Goal: Task Accomplishment & Management: Manage account settings

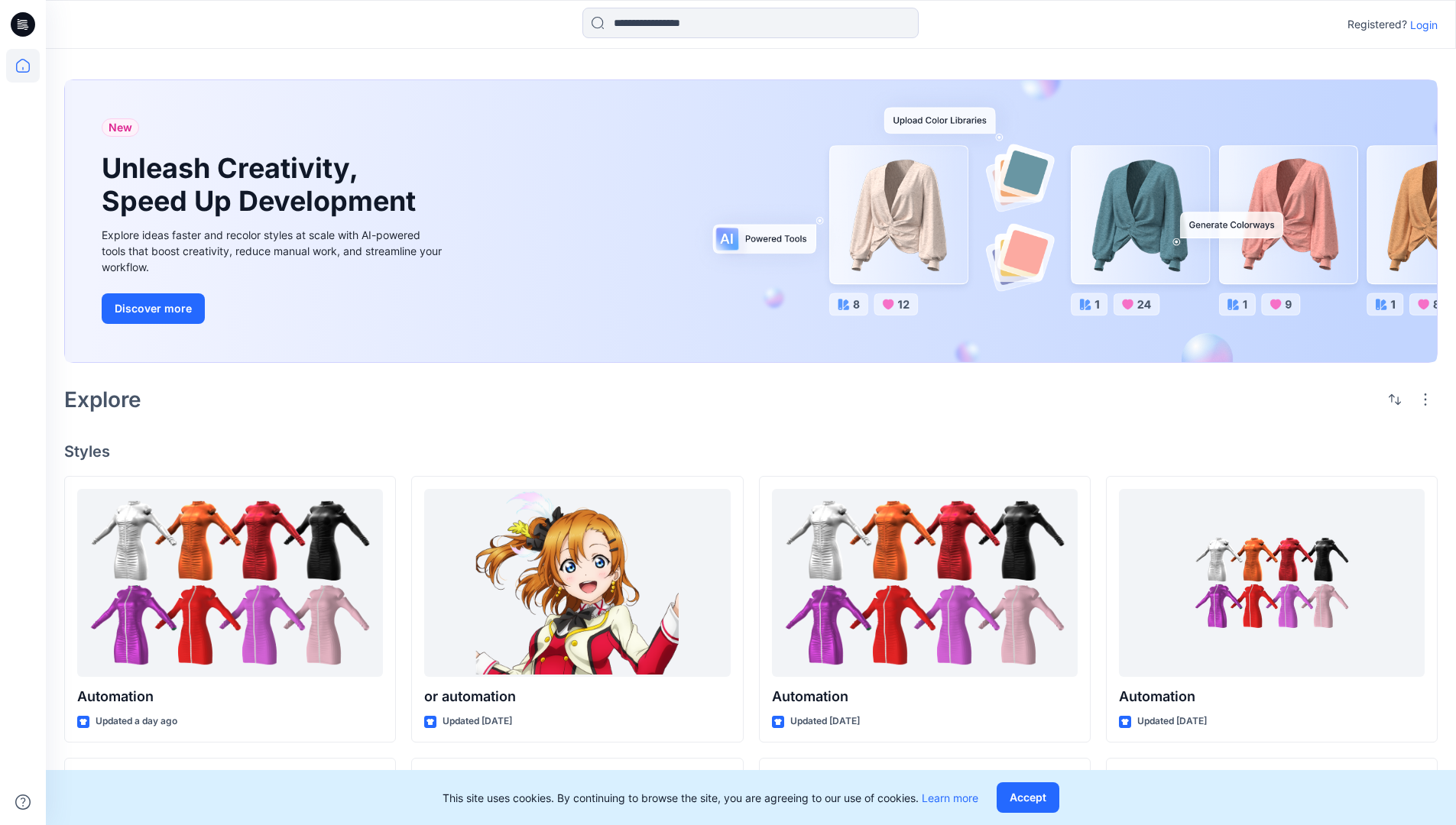
click at [1420, 24] on p "Login" at bounding box center [1424, 25] width 27 height 16
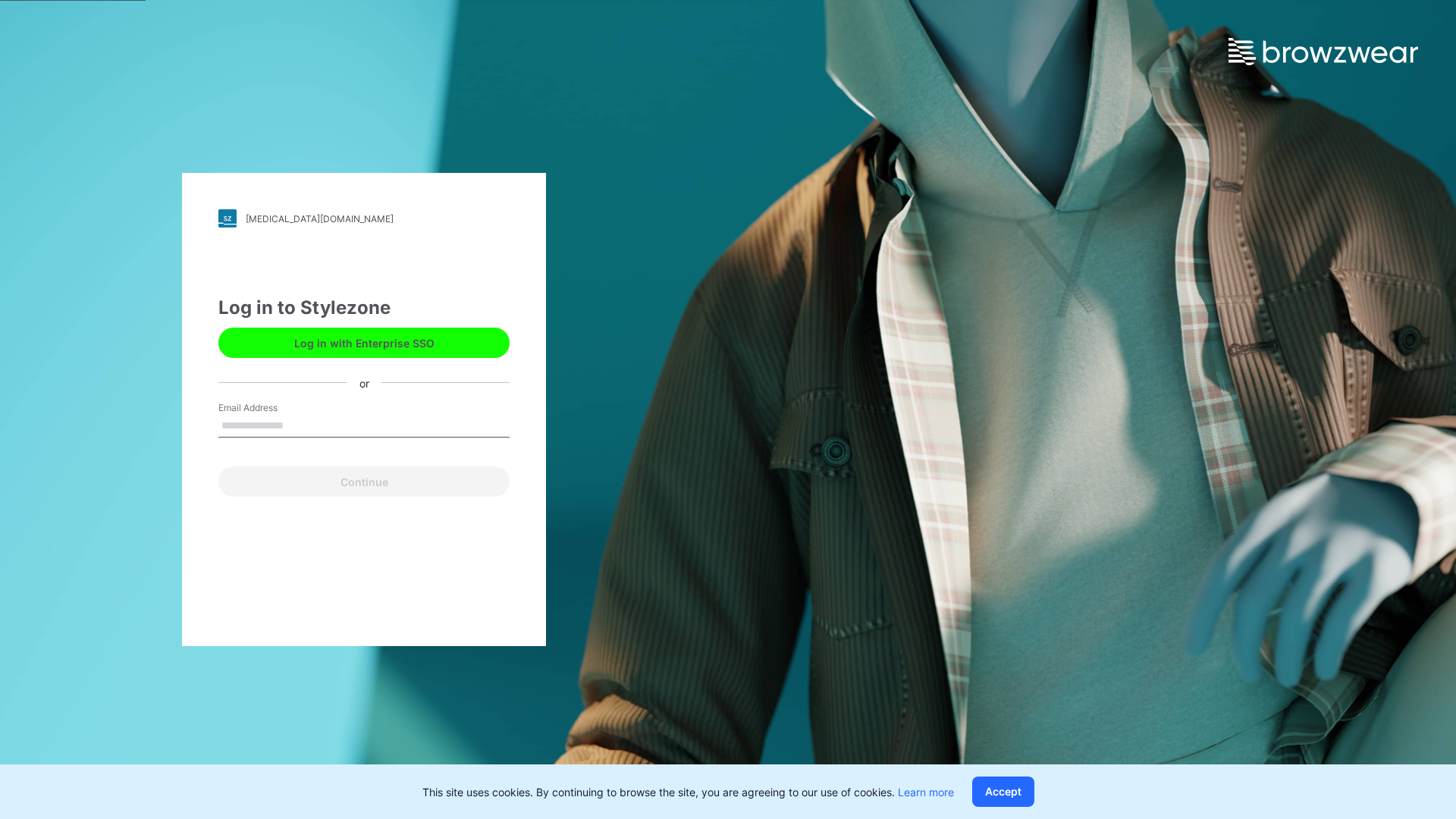
click at [299, 425] on input "Email Address" at bounding box center [364, 426] width 291 height 23
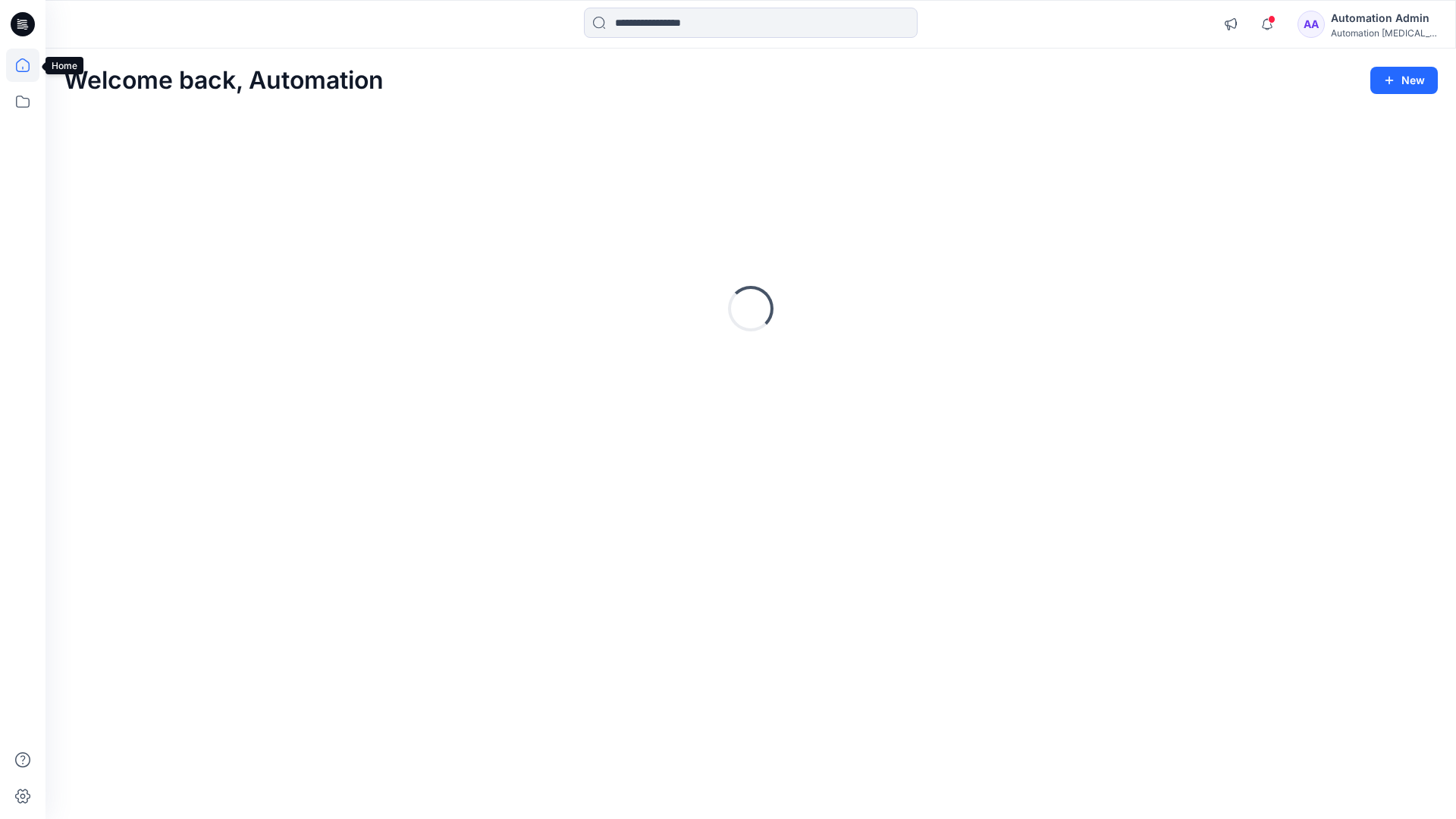
click at [29, 65] on icon at bounding box center [22, 65] width 14 height 14
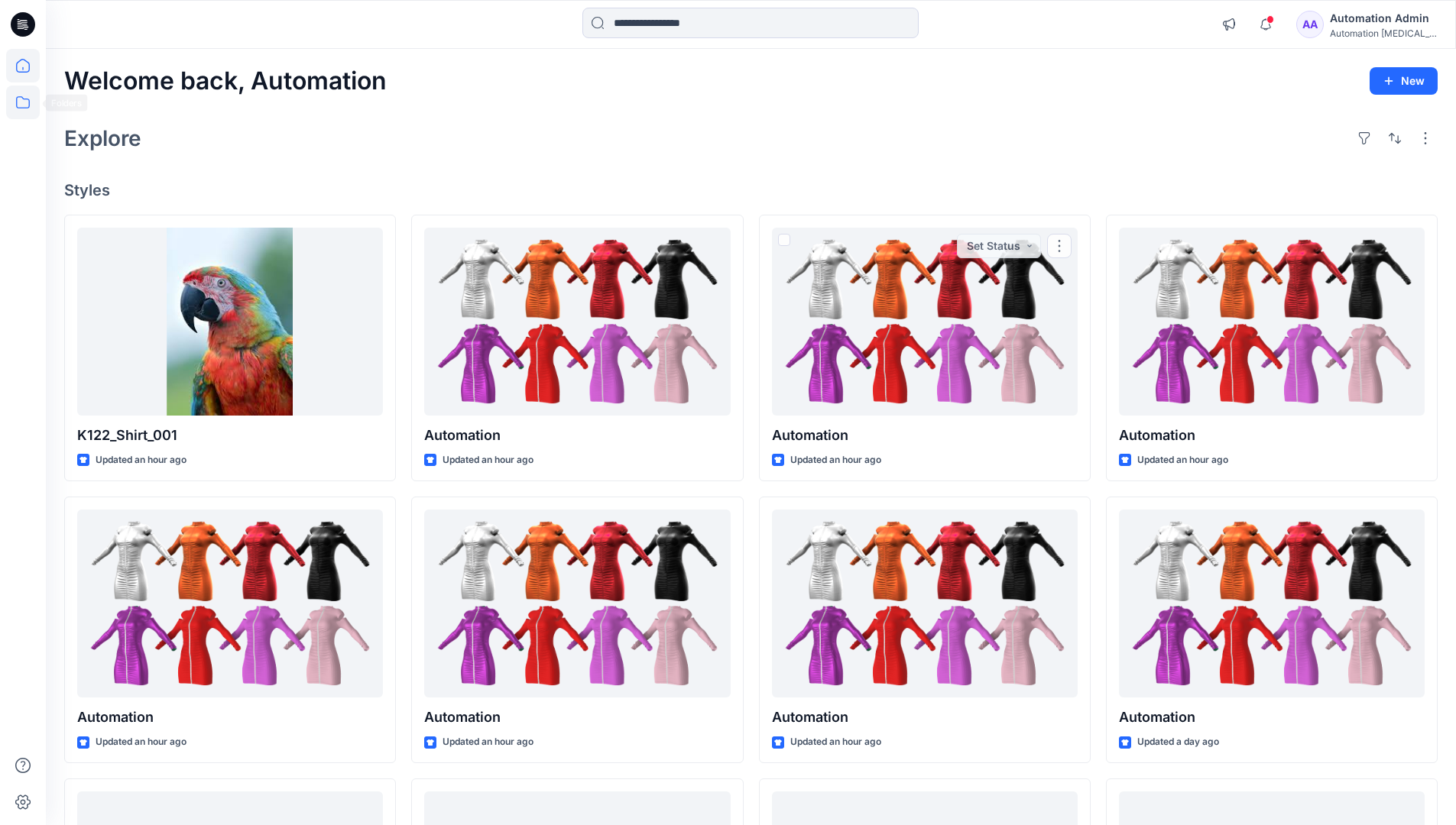
click at [22, 103] on icon at bounding box center [23, 102] width 34 height 34
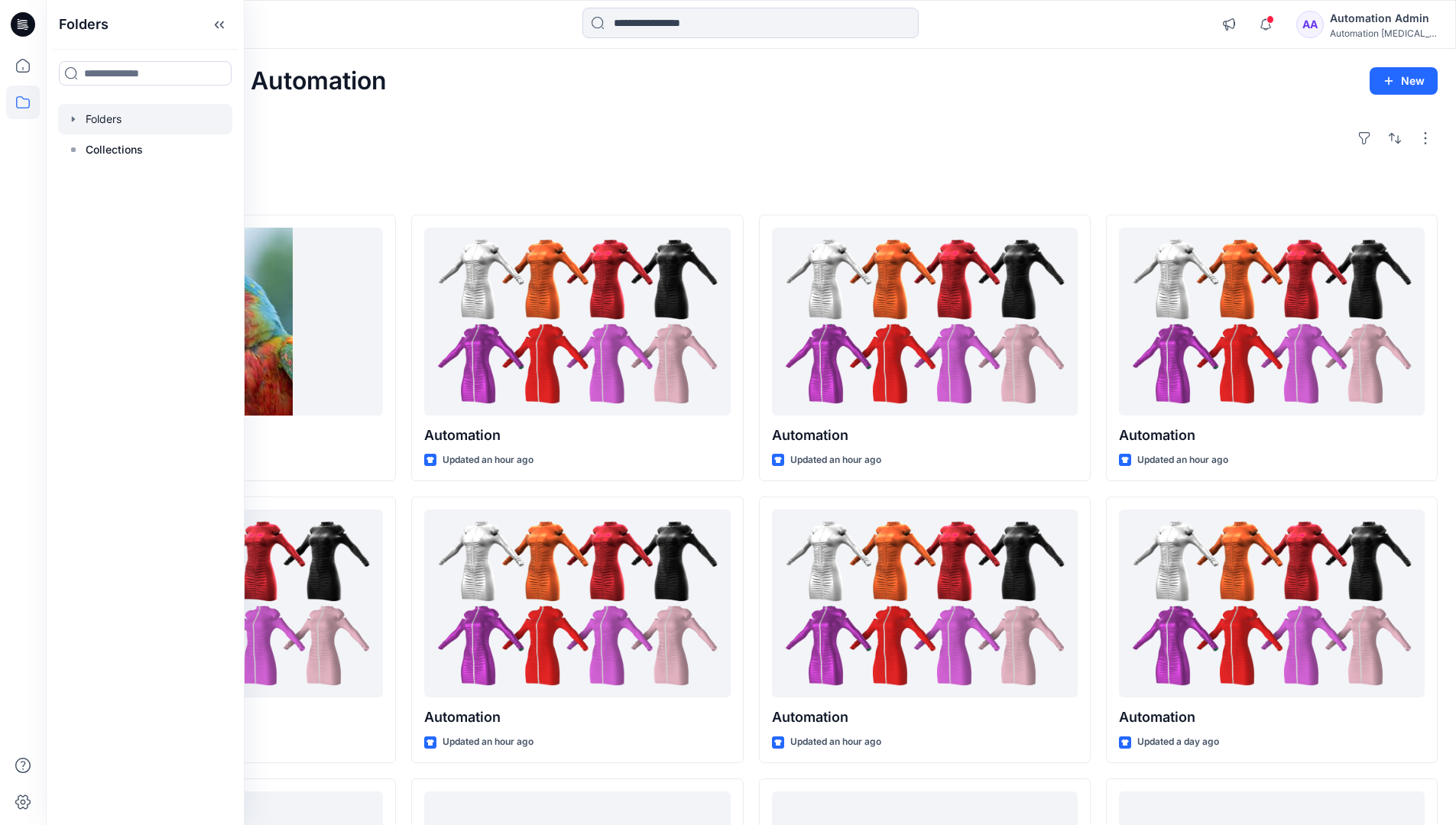
click at [124, 117] on div at bounding box center [145, 119] width 175 height 31
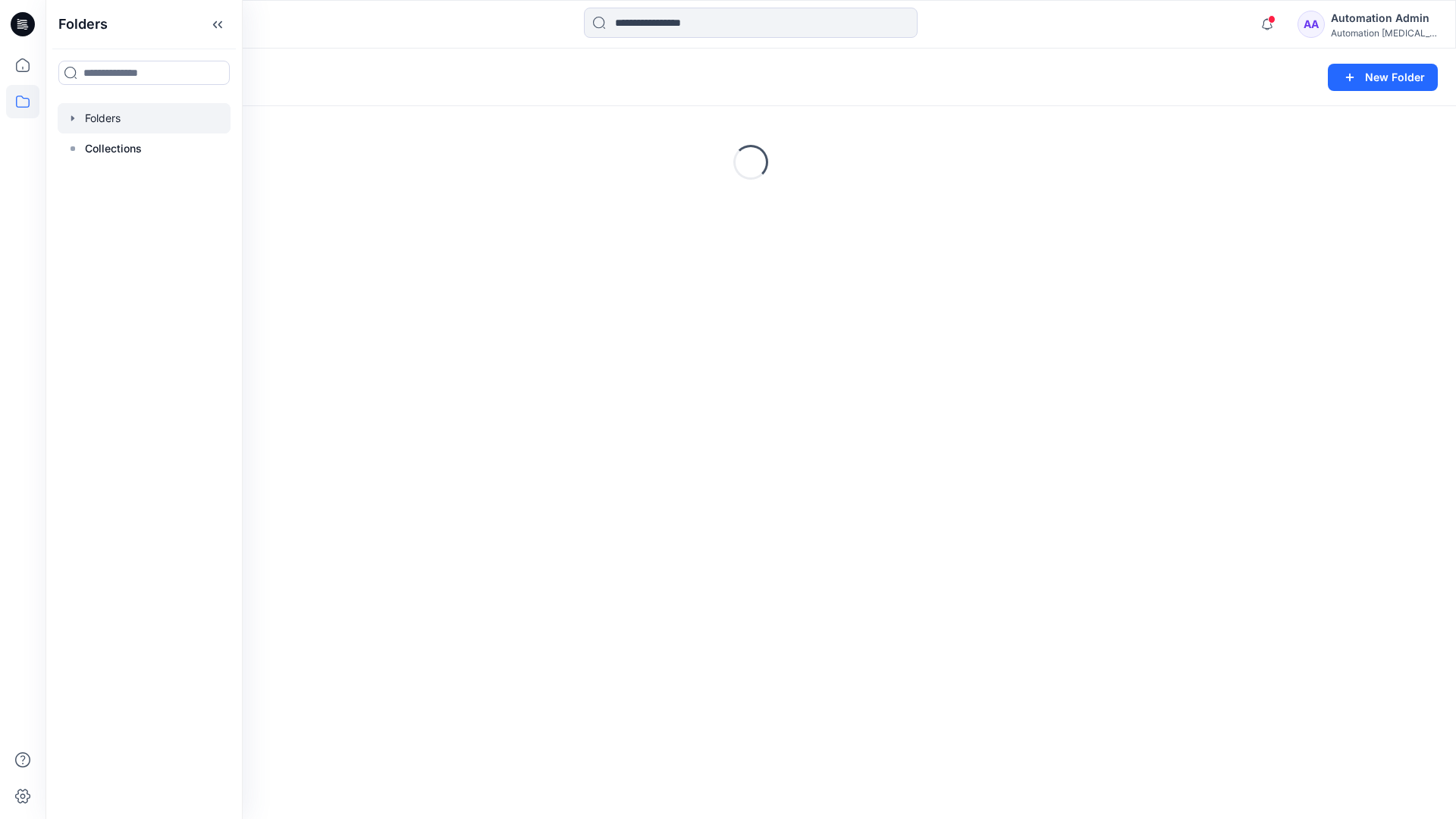
click at [883, 447] on div "Folders New Folder Loading..." at bounding box center [750, 433] width 1410 height 770
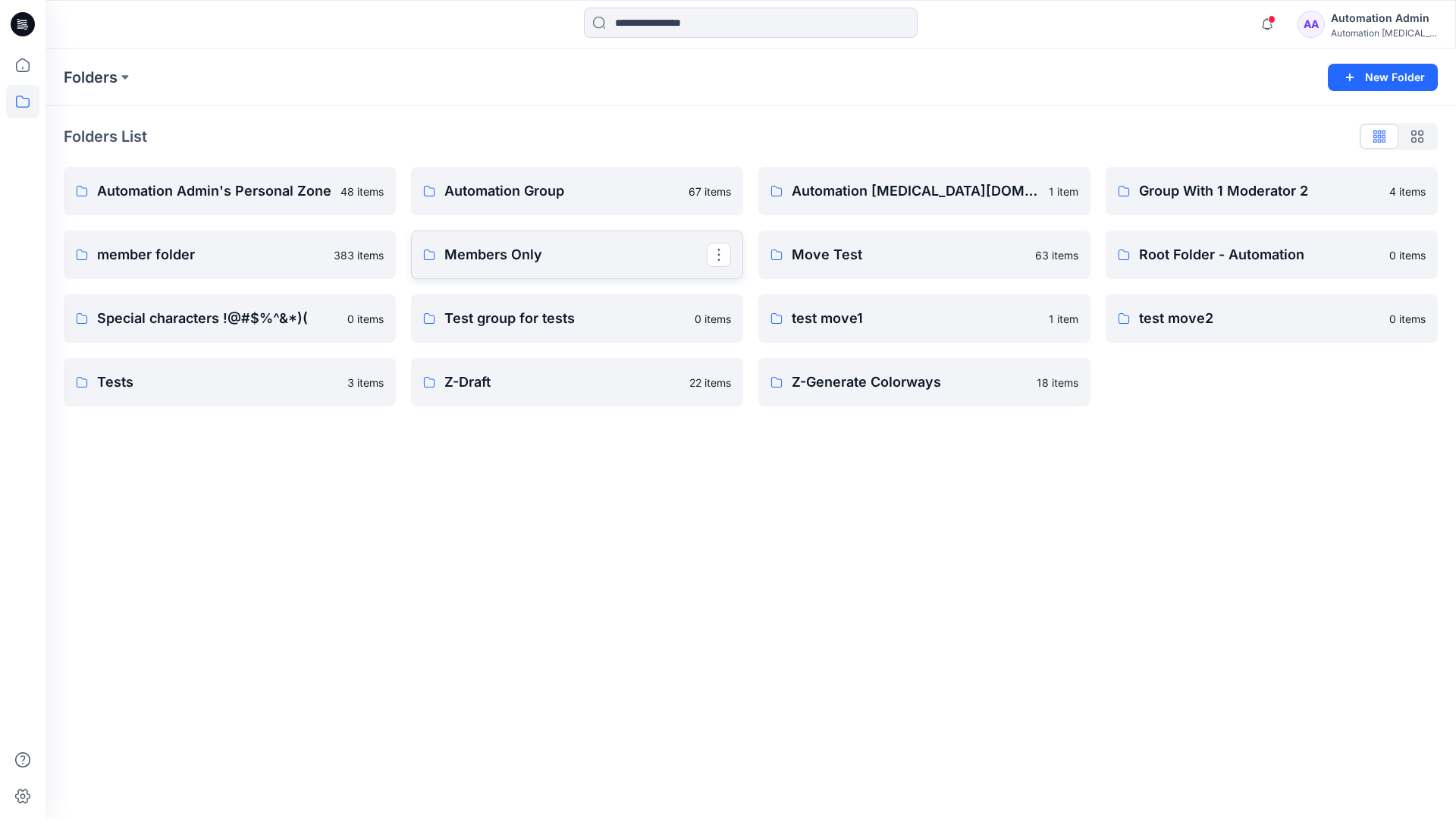
click at [579, 266] on link "Members Only" at bounding box center [577, 255] width 332 height 49
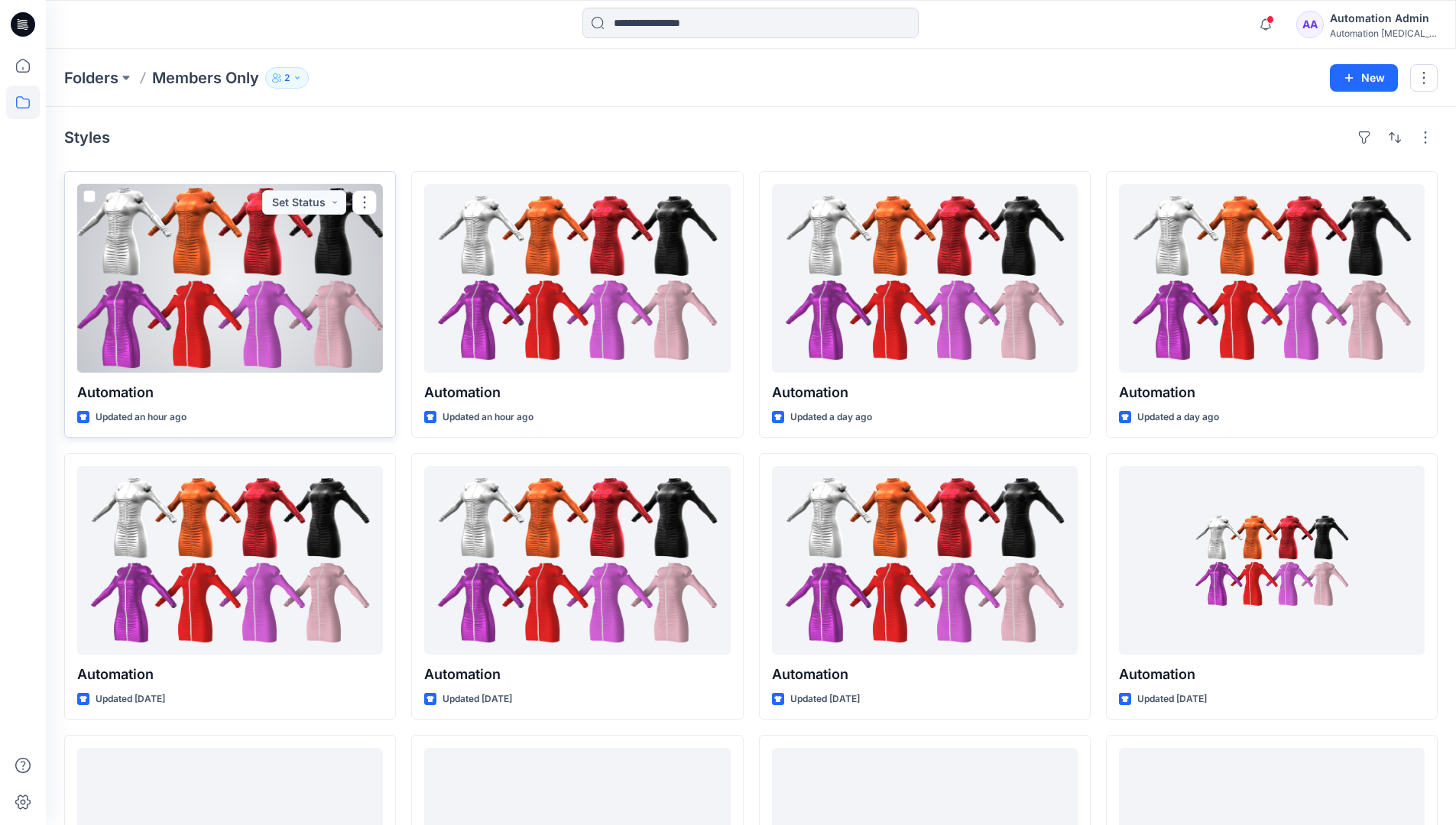
click at [88, 196] on span at bounding box center [89, 196] width 12 height 12
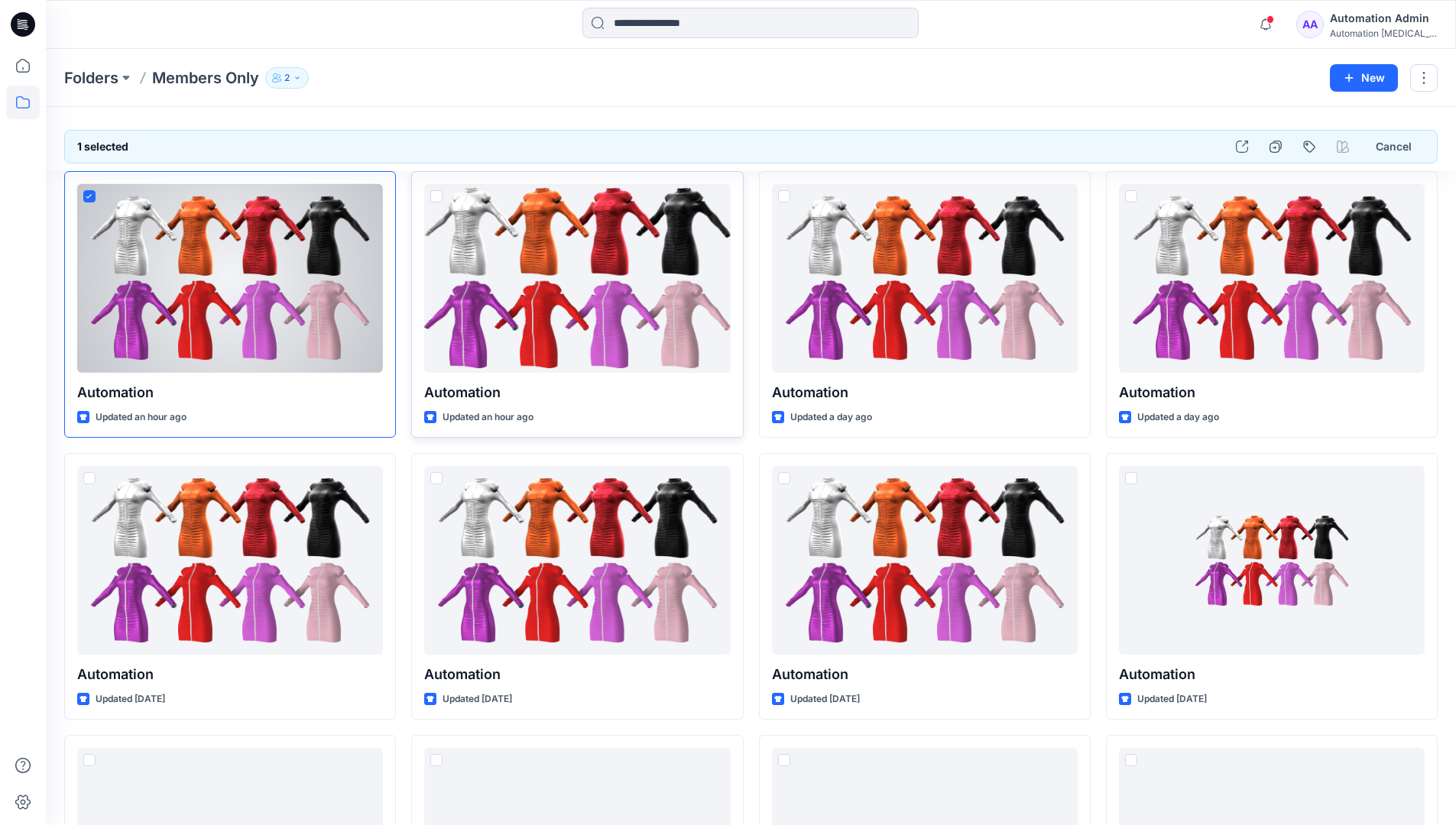
click at [436, 195] on span at bounding box center [436, 196] width 12 height 12
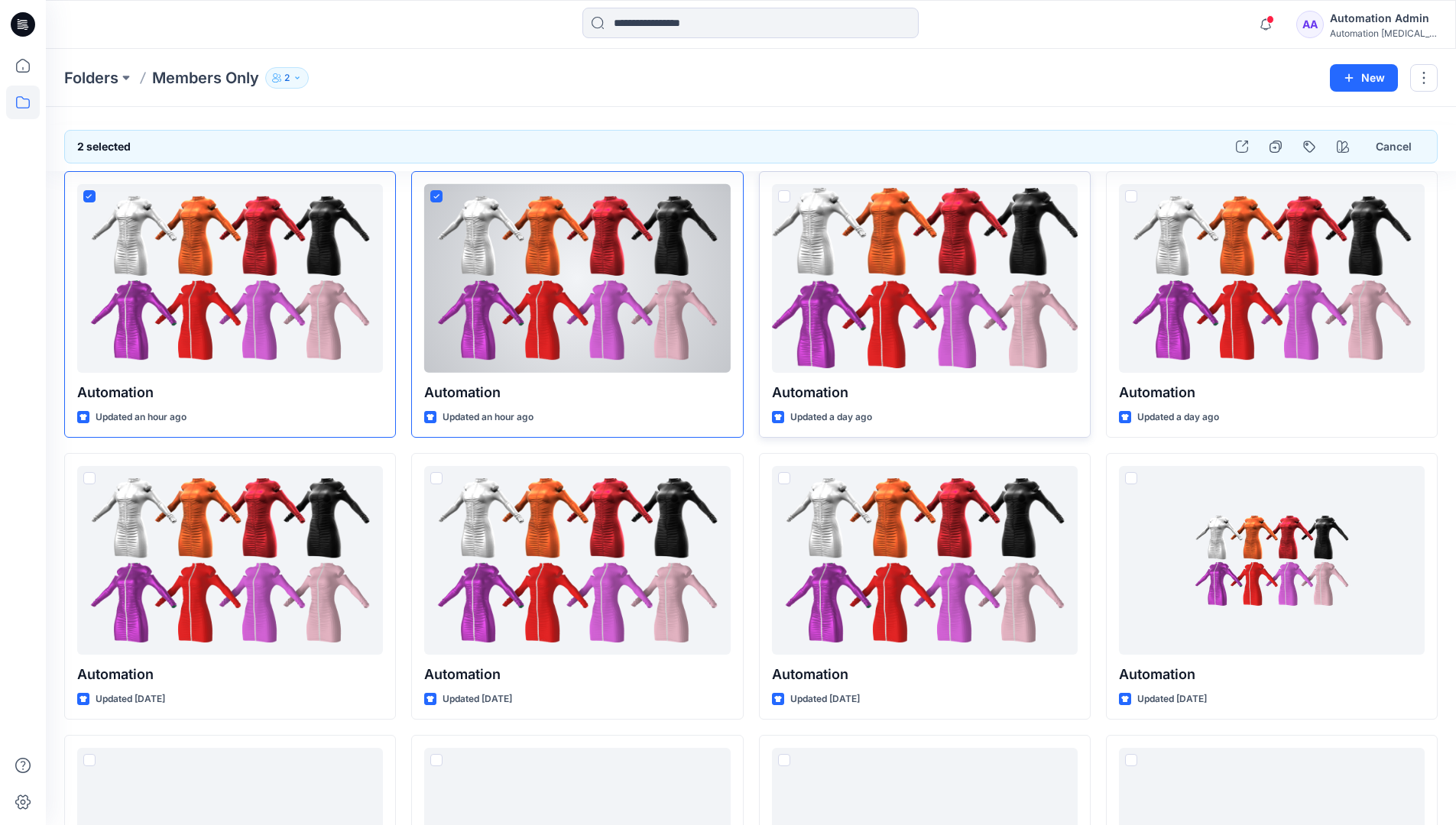
click at [788, 196] on span at bounding box center [784, 196] width 12 height 12
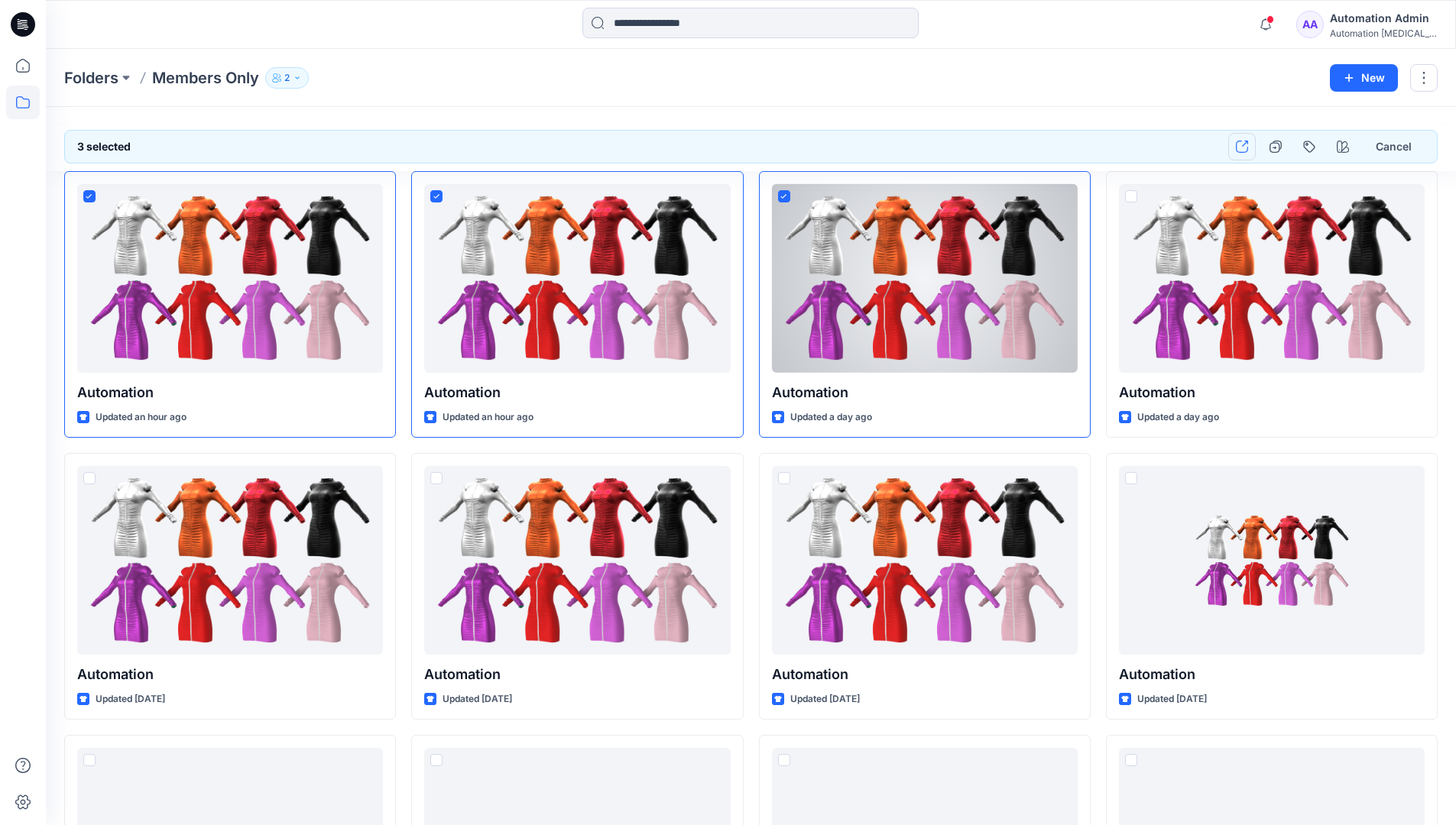
click at [1242, 146] on icon "button" at bounding box center [1241, 146] width 12 height 12
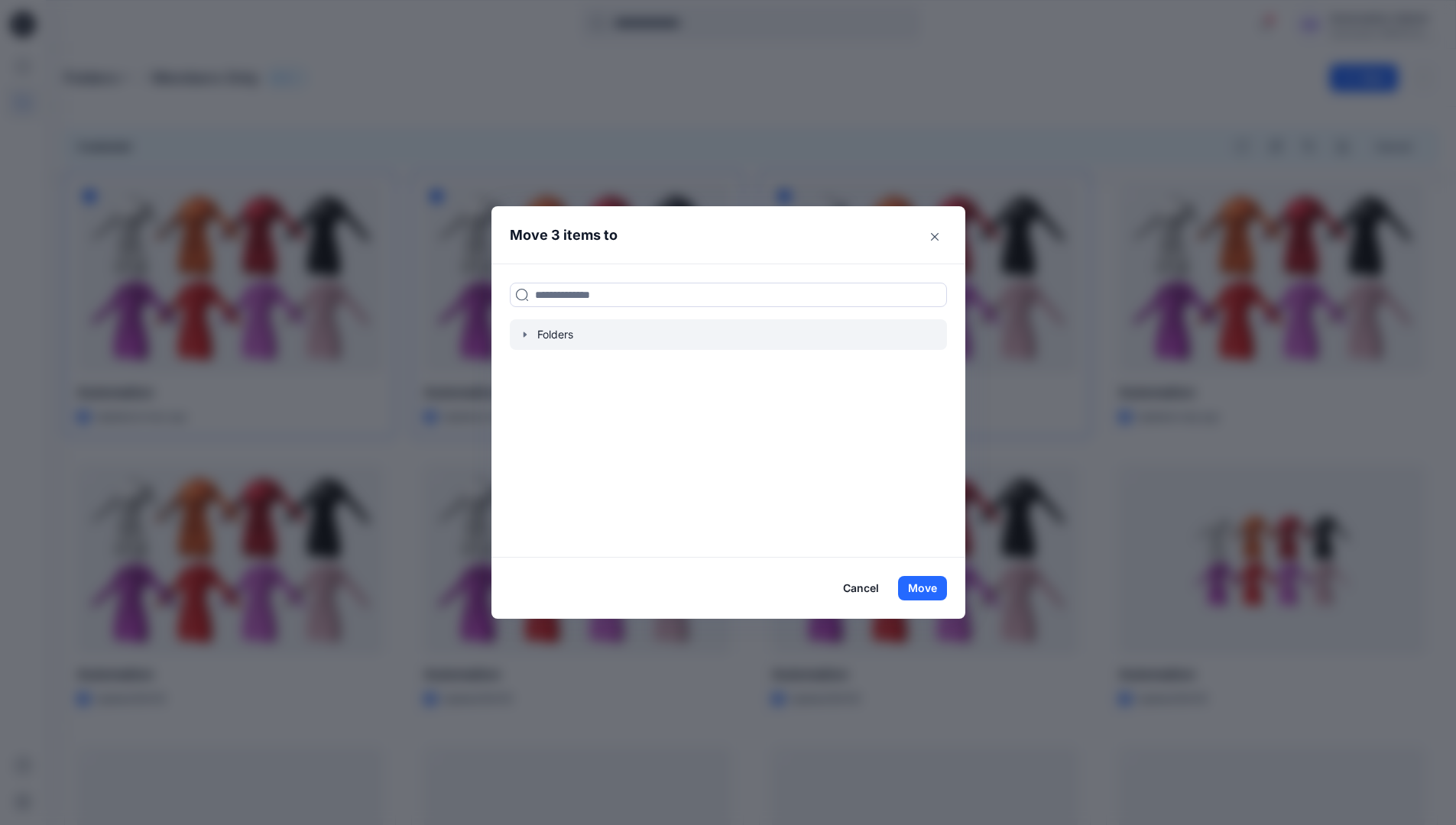
click at [528, 336] on icon "button" at bounding box center [524, 335] width 12 height 12
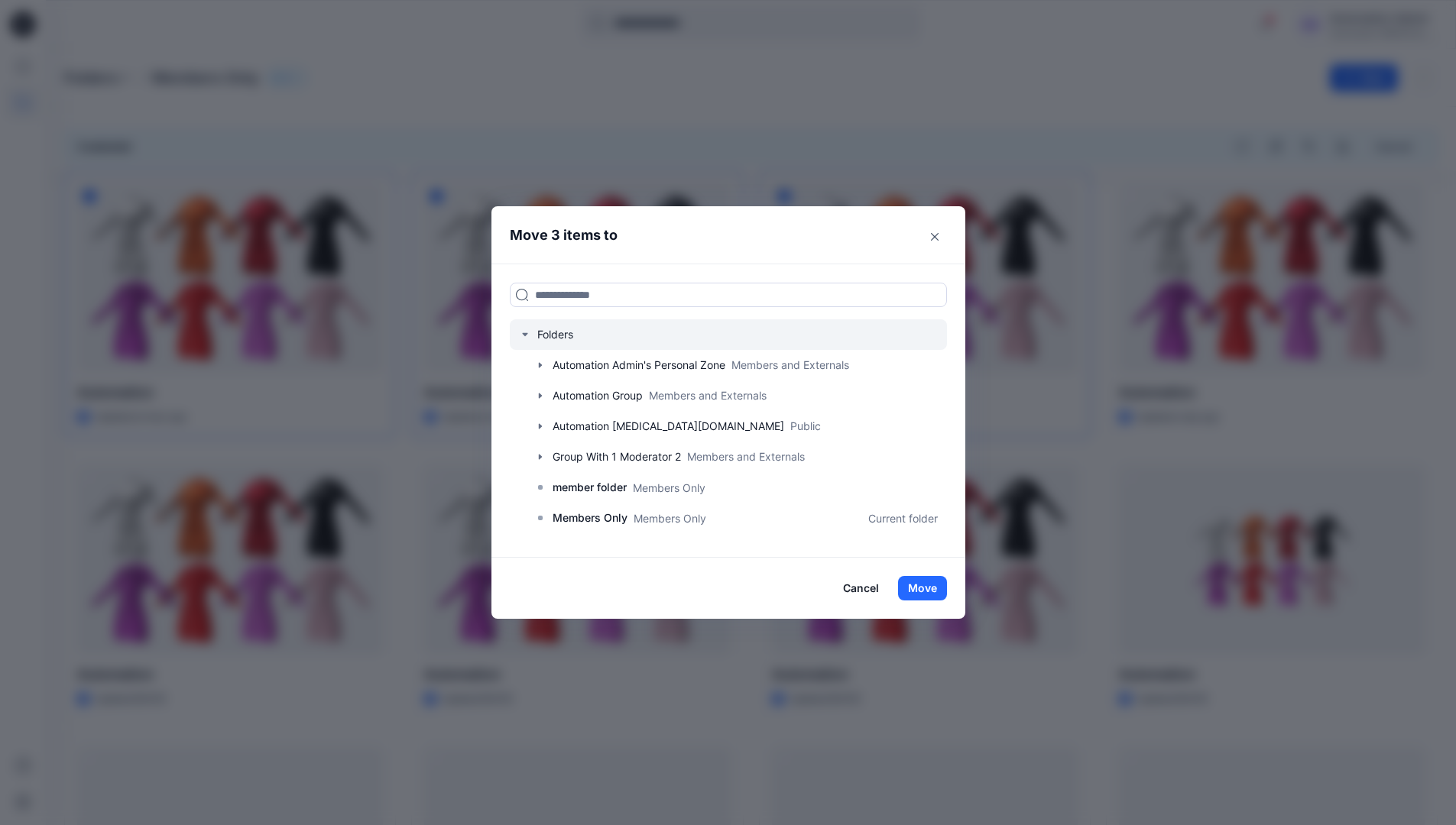
scroll to position [269, 0]
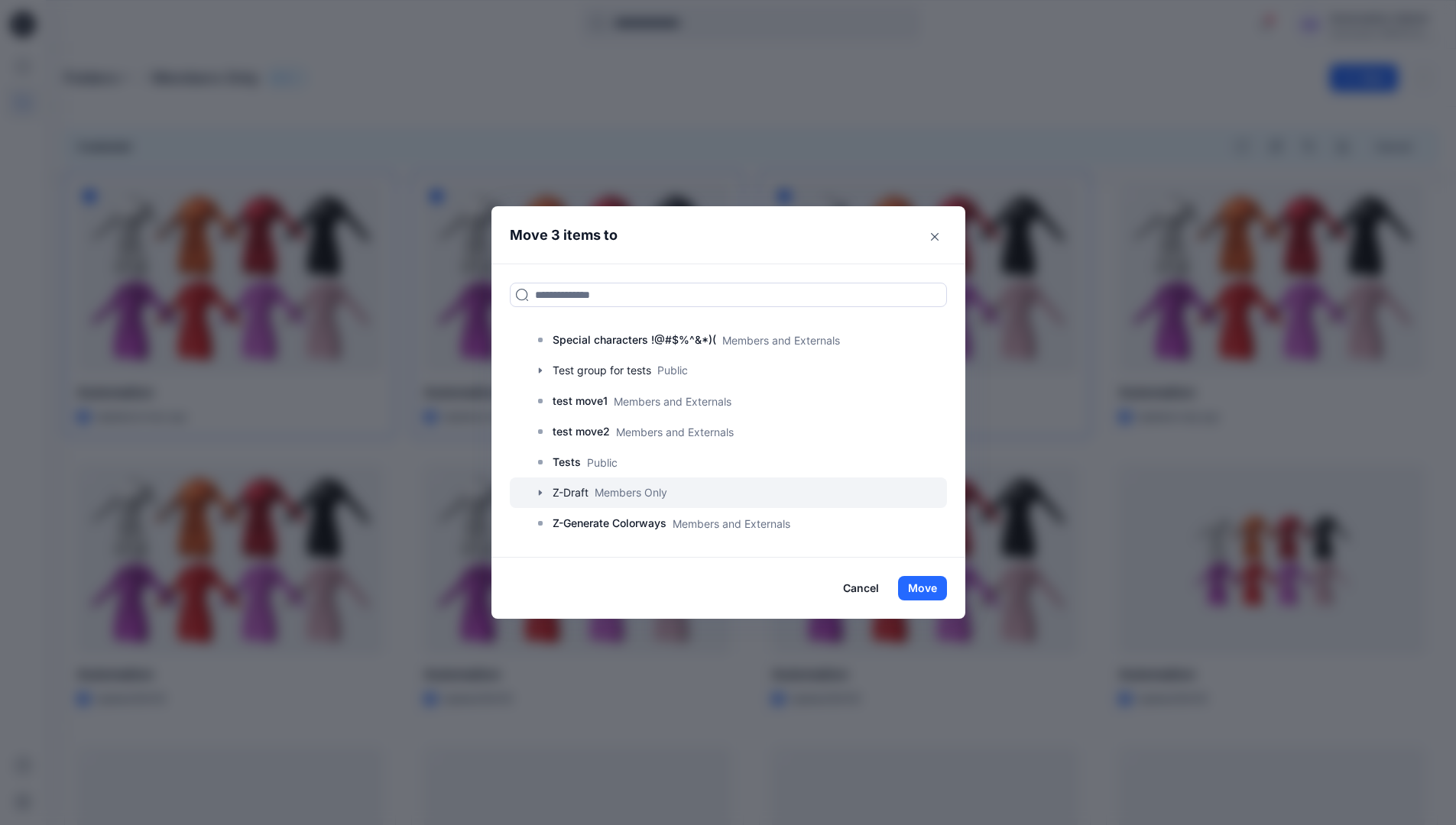
click at [581, 494] on div at bounding box center [728, 493] width 437 height 31
click at [923, 588] on button "Move" at bounding box center [922, 588] width 49 height 24
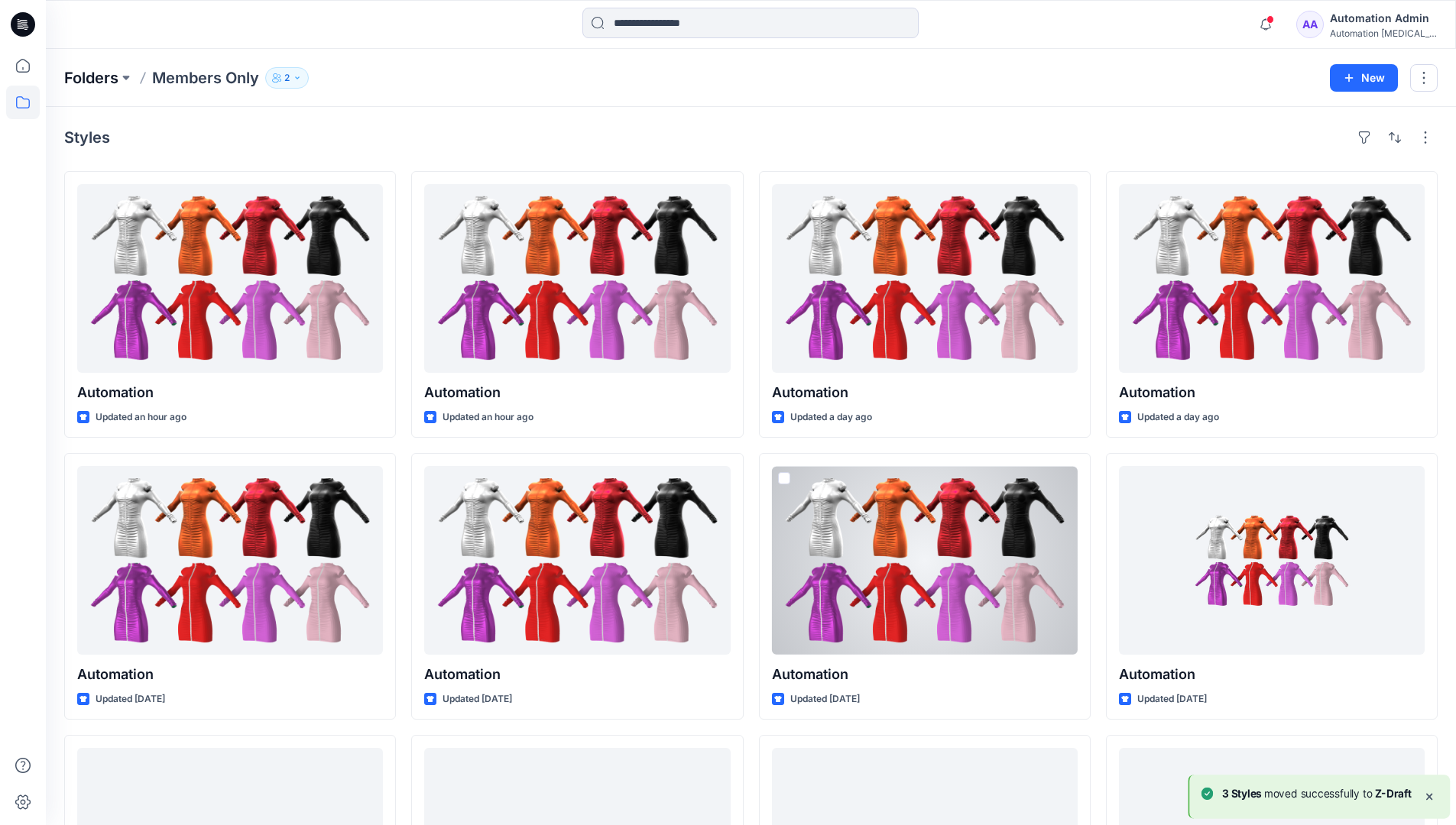
click at [93, 80] on p "Folders" at bounding box center [91, 78] width 54 height 22
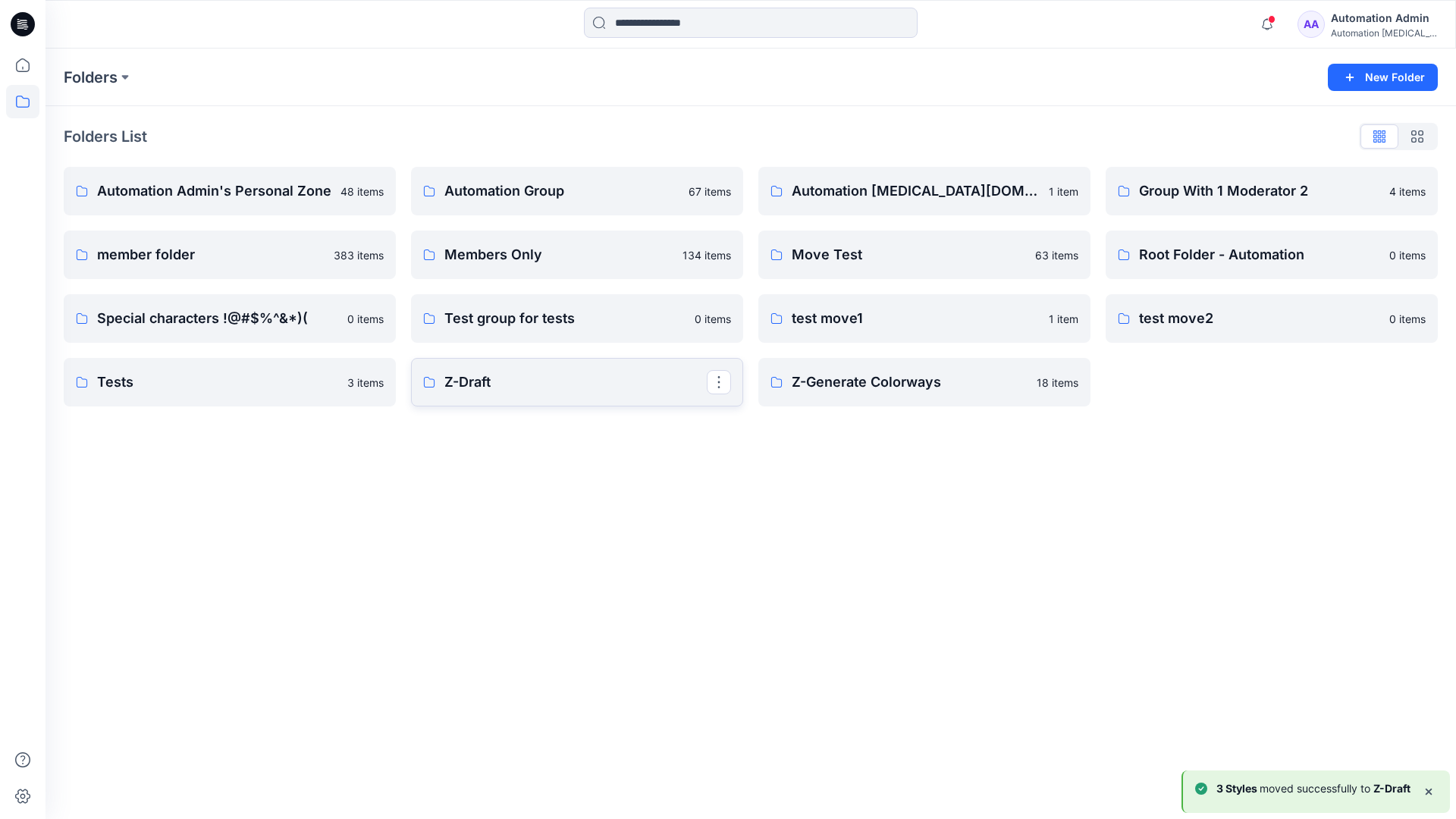
click at [595, 390] on p "Z-Draft" at bounding box center [576, 382] width 263 height 22
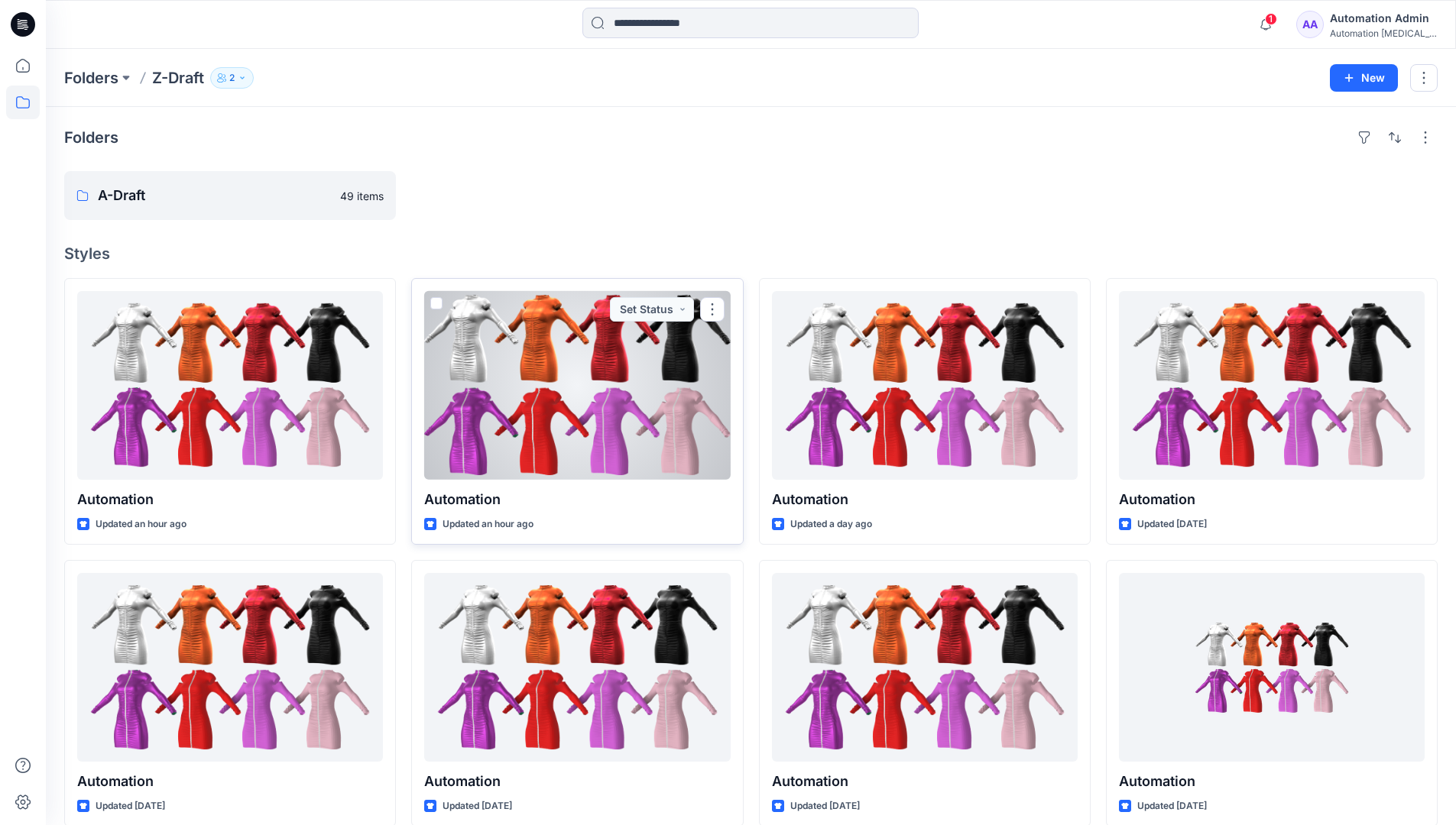
click at [436, 298] on span at bounding box center [436, 303] width 12 height 12
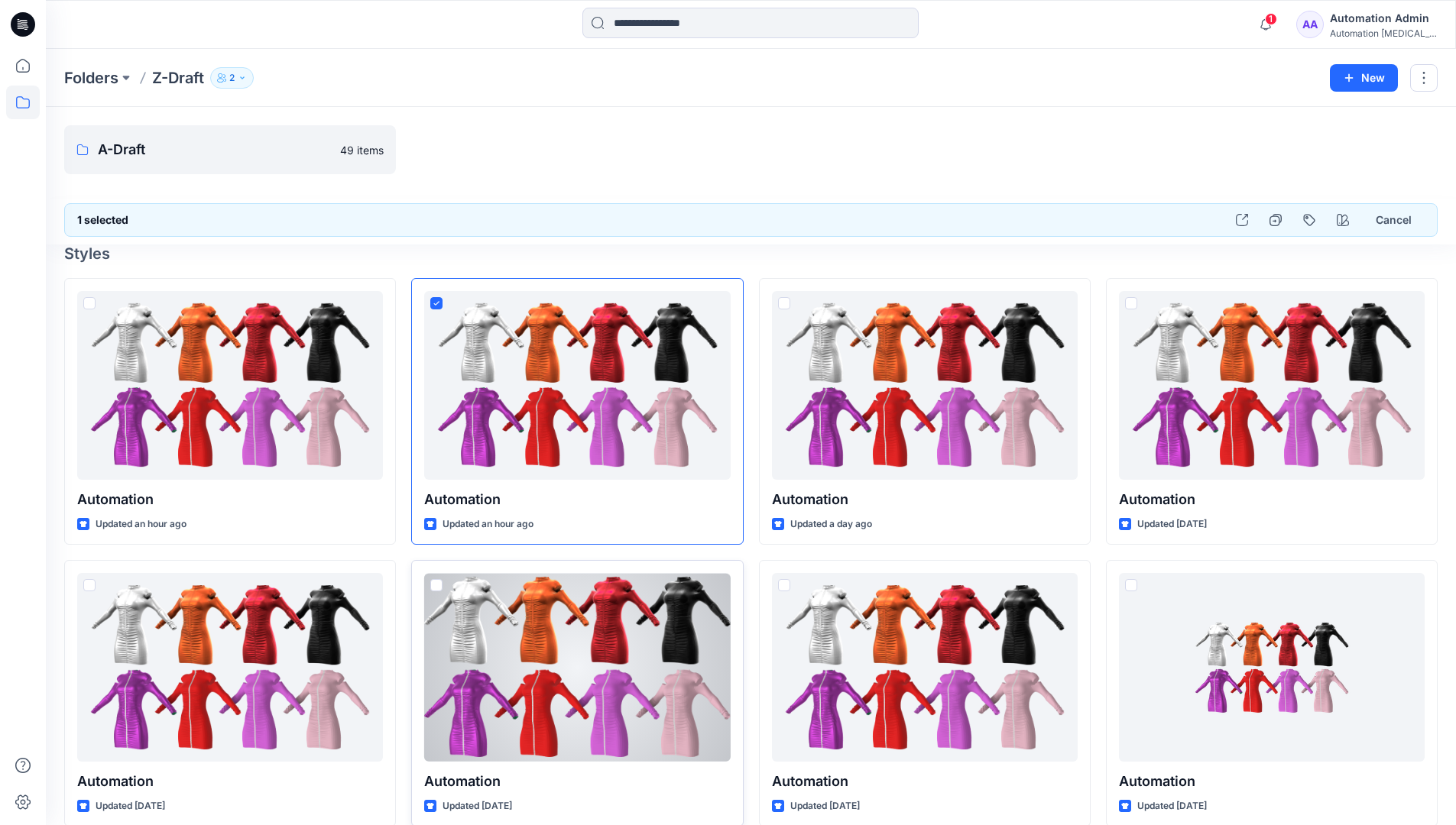
click at [437, 588] on span at bounding box center [436, 585] width 12 height 12
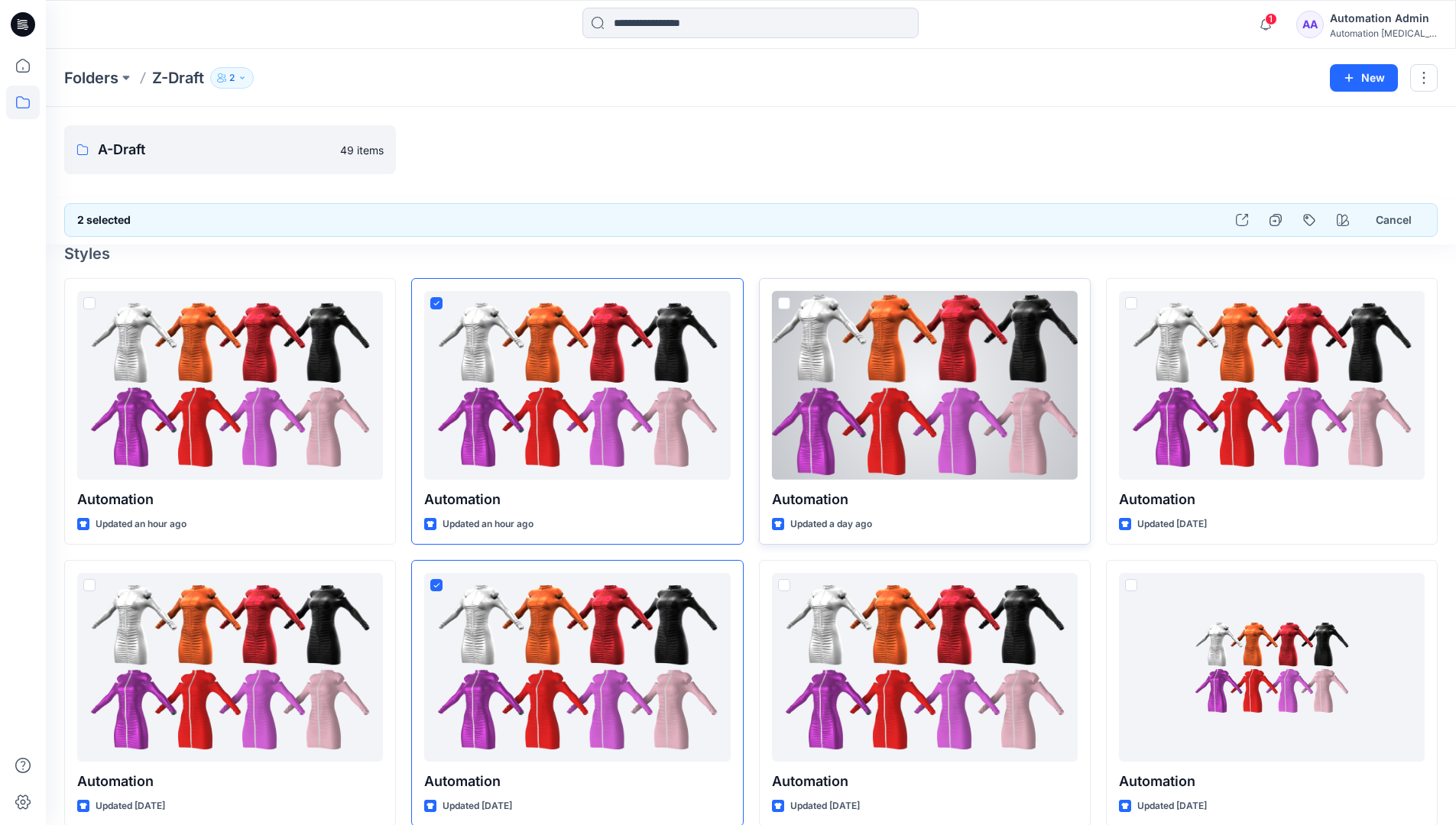
click at [782, 306] on span at bounding box center [784, 303] width 12 height 12
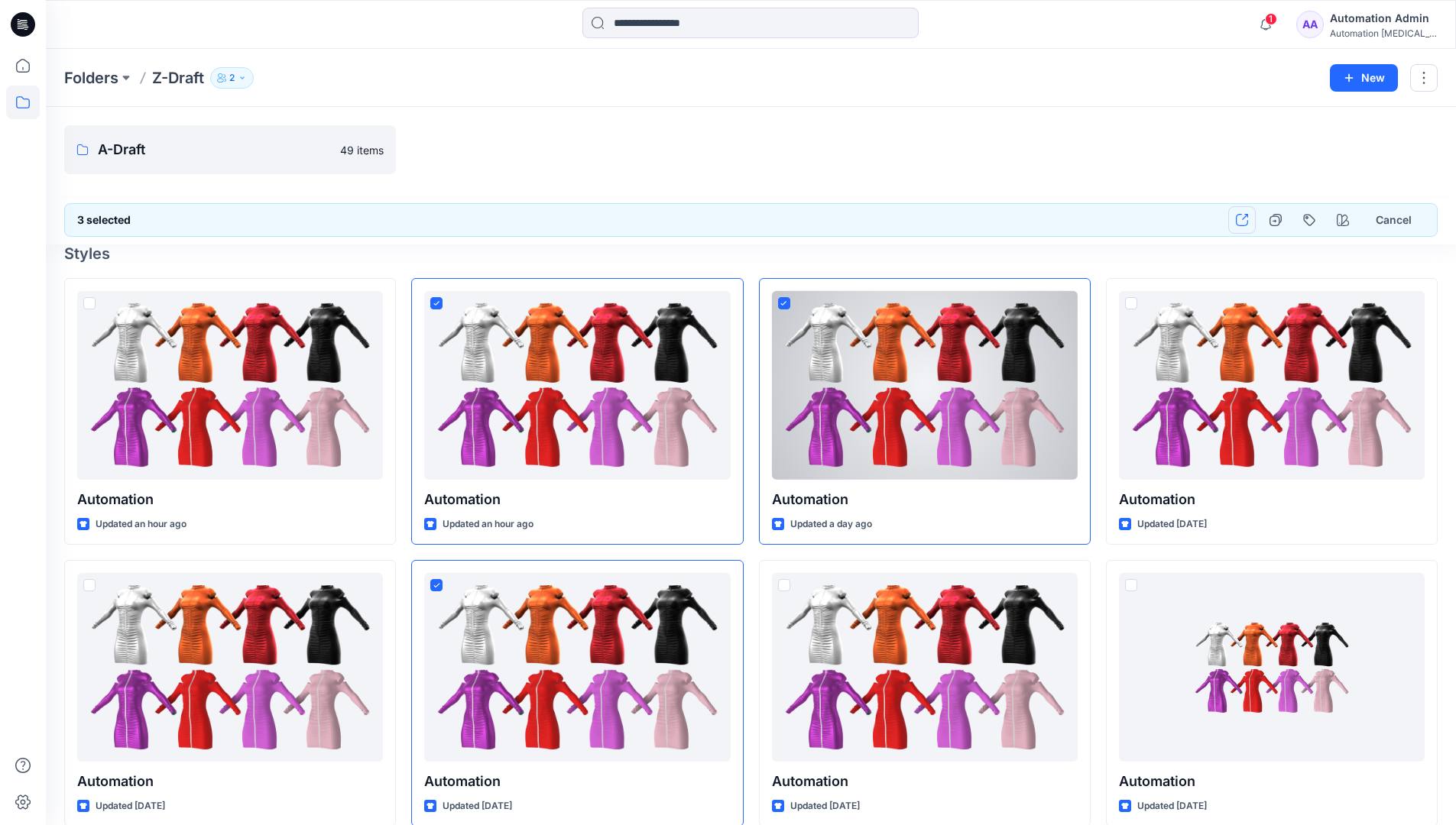
click at [1243, 221] on icon "button" at bounding box center [1241, 220] width 12 height 12
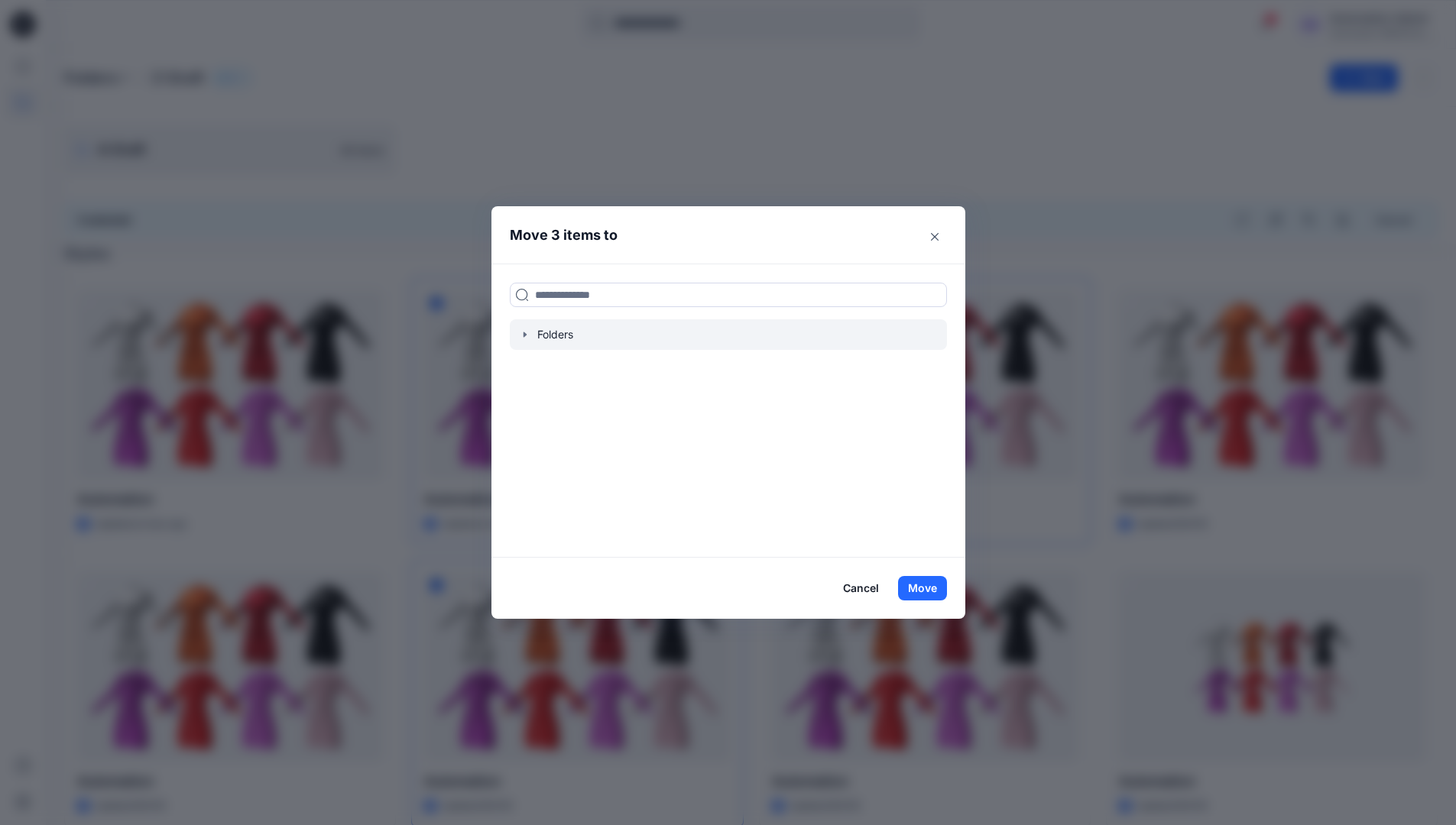
click at [526, 335] on icon "button" at bounding box center [524, 334] width 3 height 6
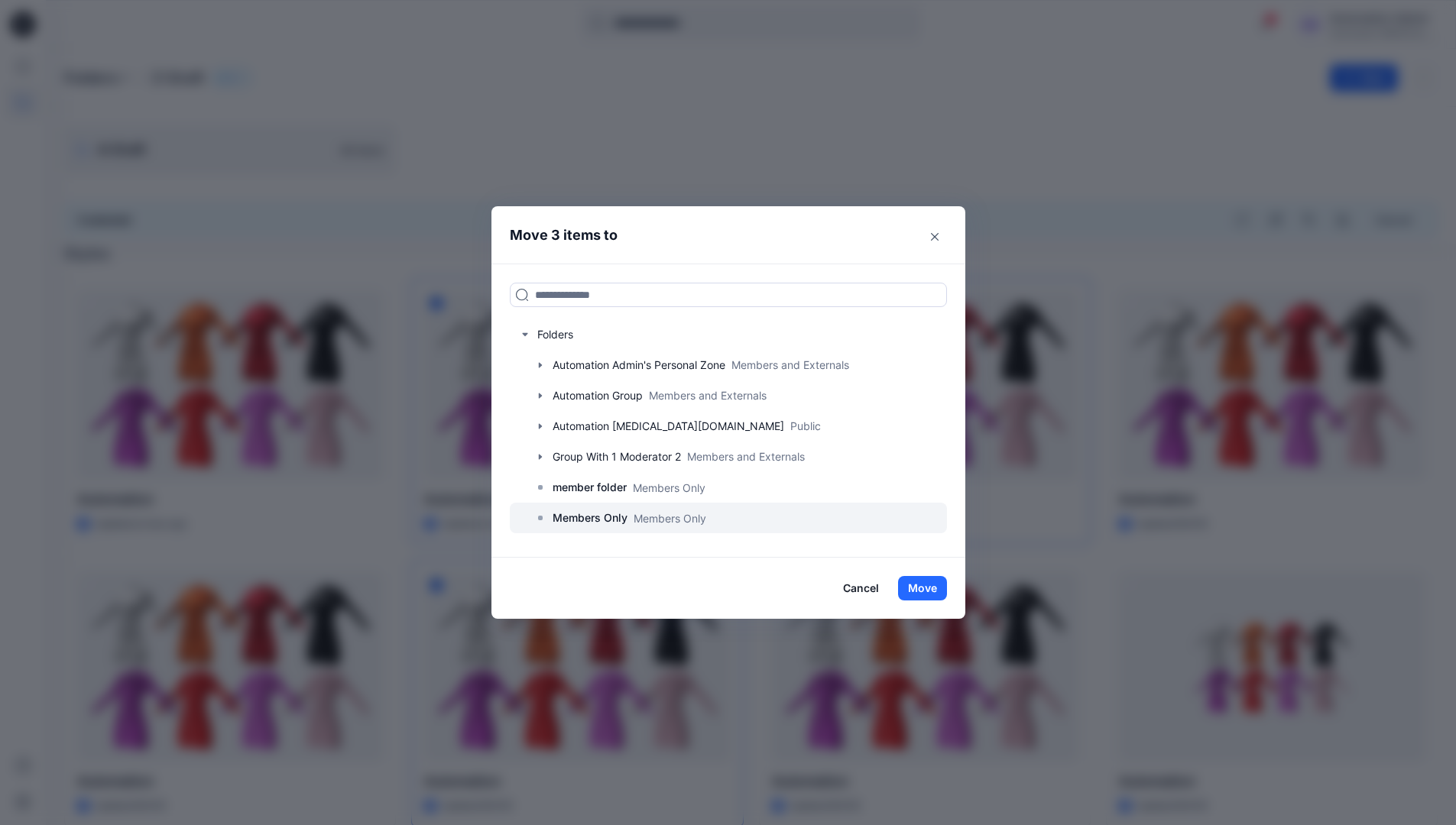
click at [594, 515] on p "Members Only" at bounding box center [590, 518] width 75 height 18
click at [926, 588] on button "Move" at bounding box center [922, 588] width 49 height 24
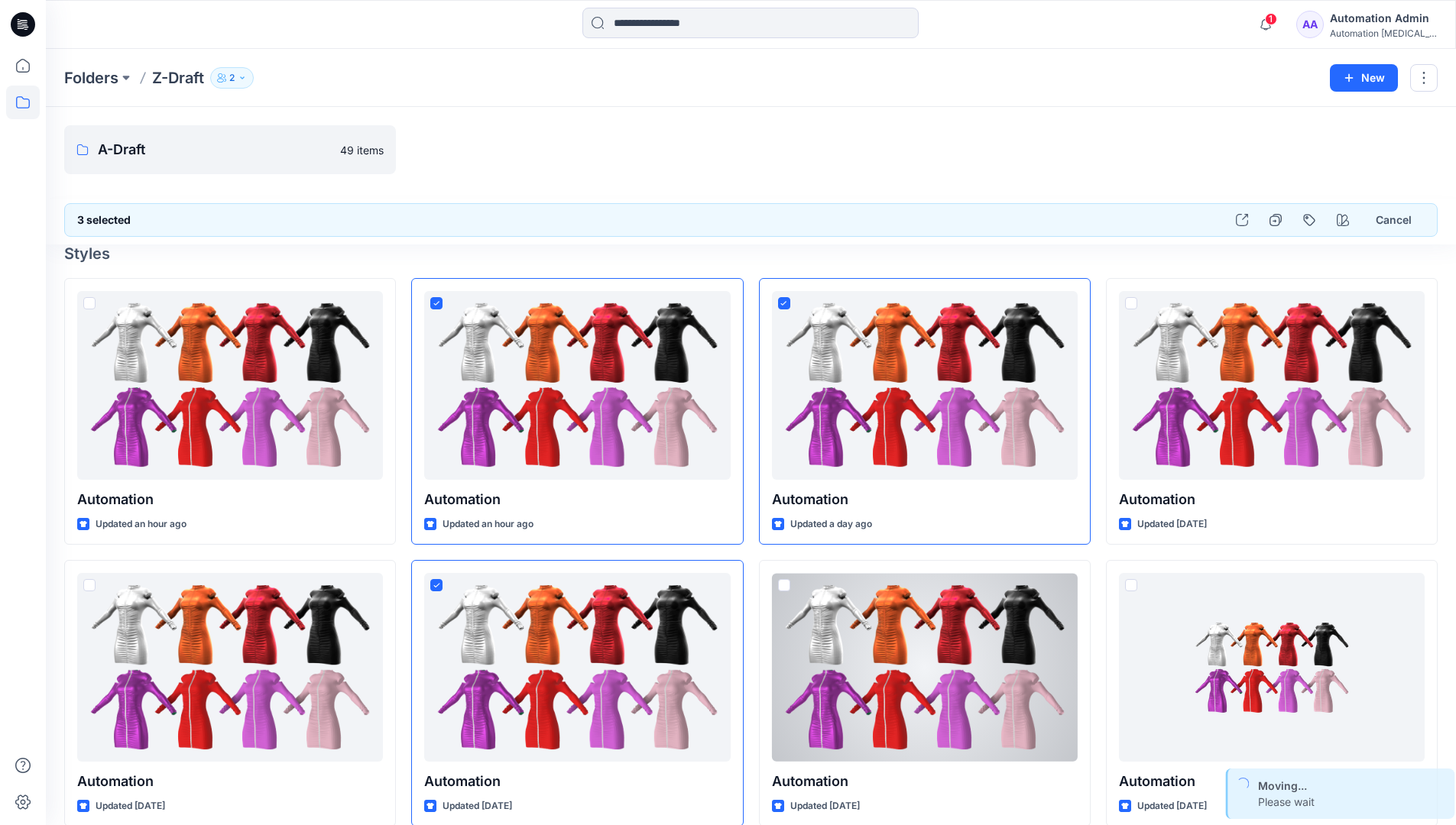
click at [1355, 26] on div "Automation Admin" at bounding box center [1383, 18] width 107 height 18
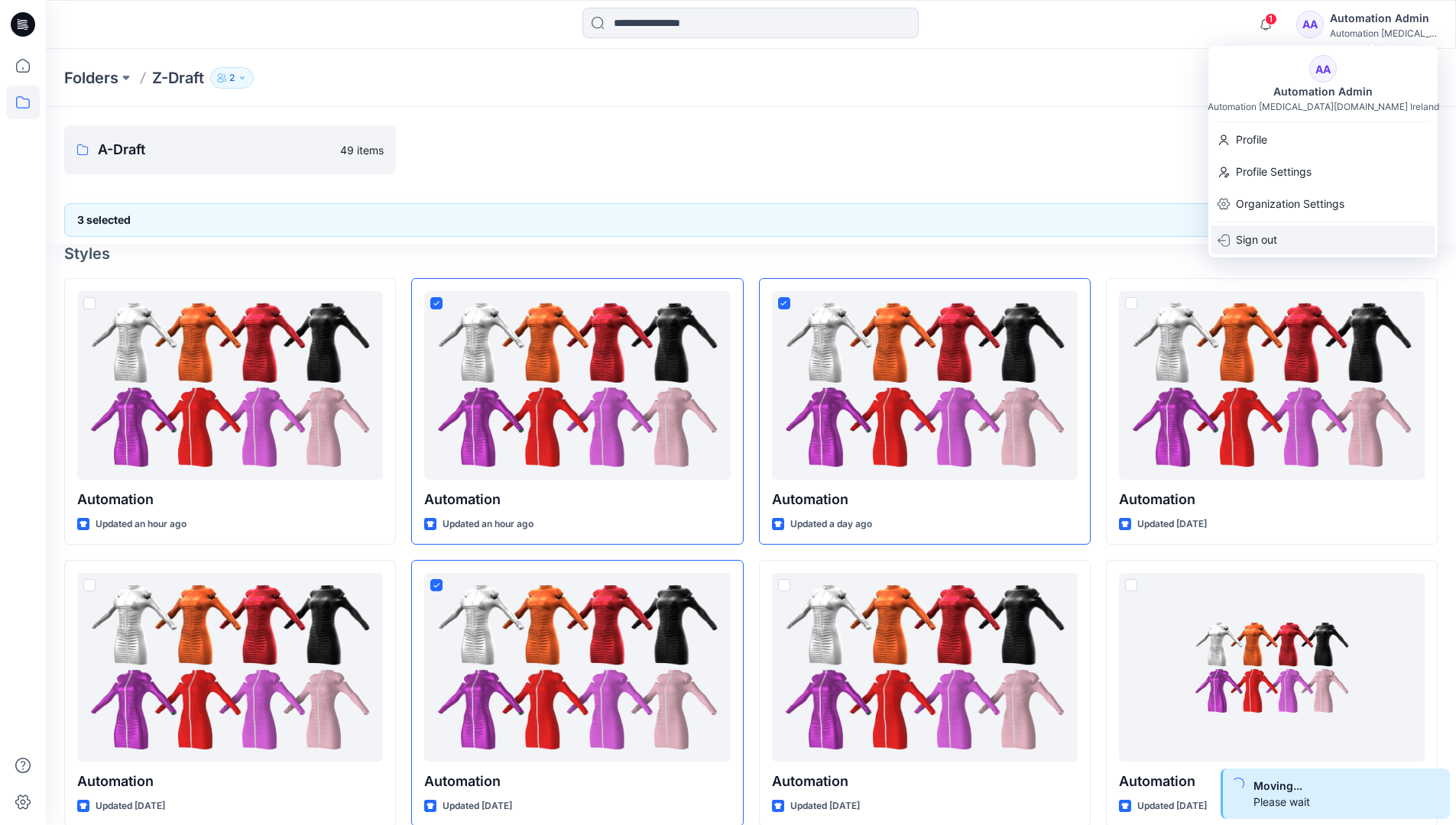
click at [1265, 233] on p "Sign out" at bounding box center [1256, 240] width 41 height 29
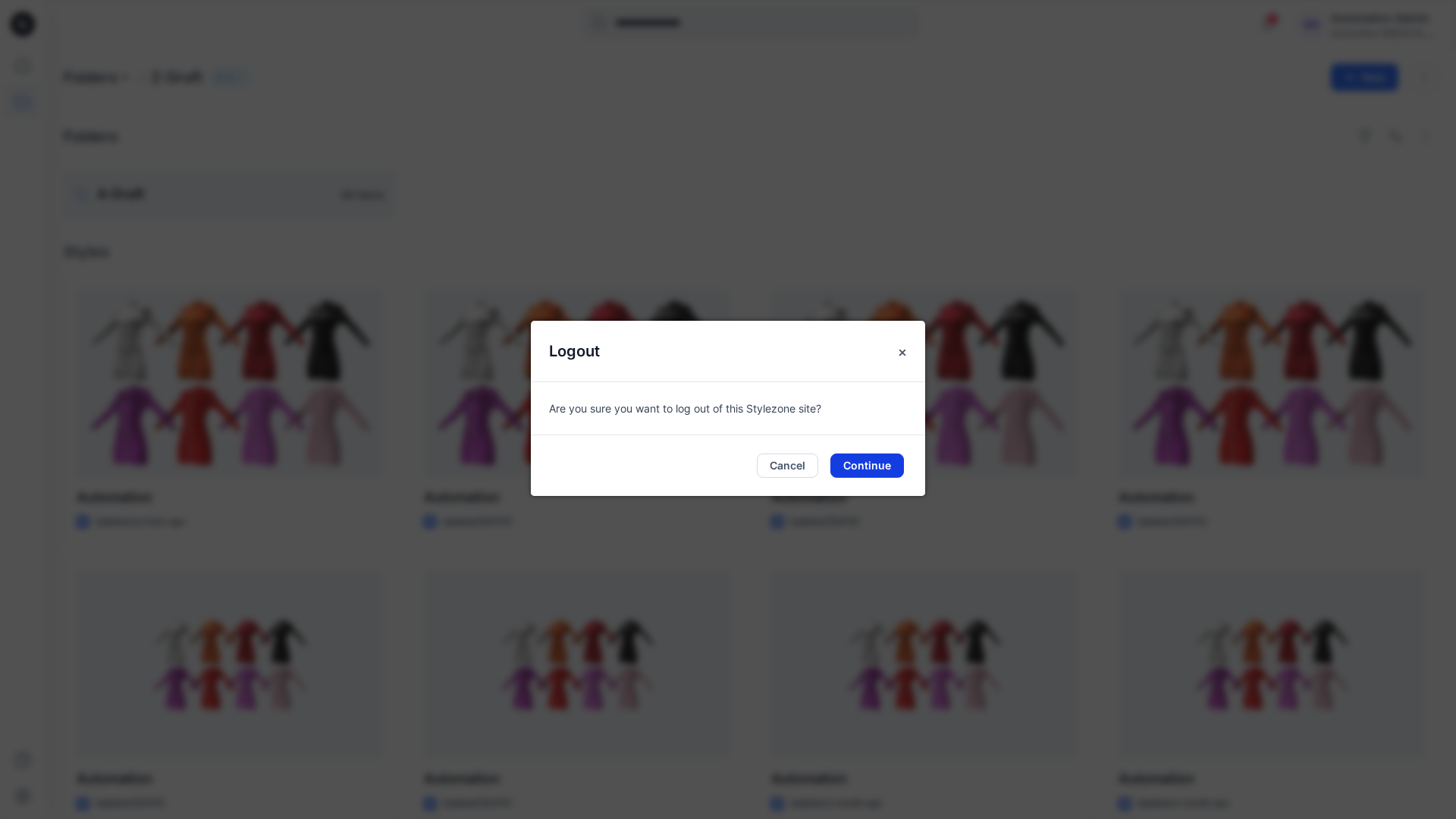
click at [858, 464] on button "Continue" at bounding box center [867, 465] width 73 height 24
